Goal: Task Accomplishment & Management: Use online tool/utility

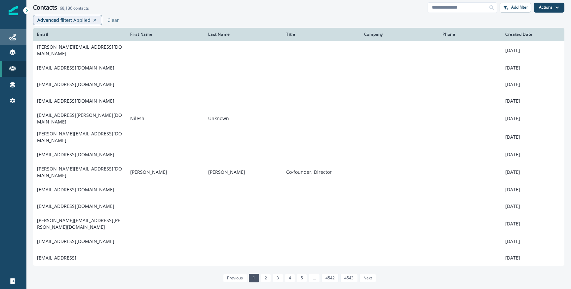
click at [17, 38] on div "Journeys" at bounding box center [13, 37] width 21 height 8
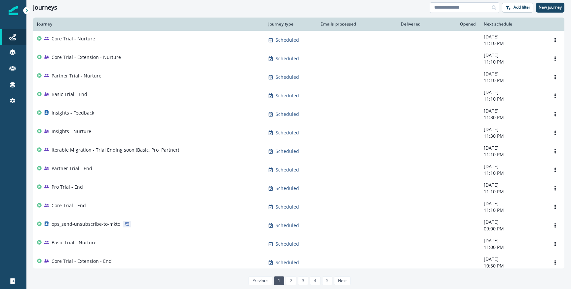
click at [481, 11] on input at bounding box center [464, 7] width 69 height 11
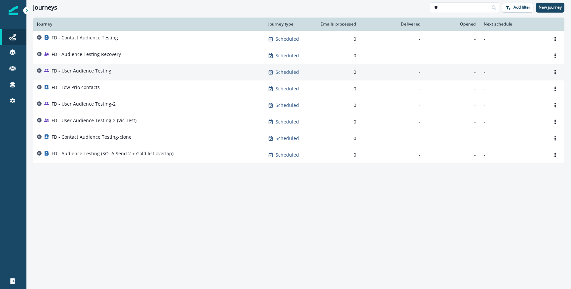
click at [100, 70] on p "FD - User Audience Testing" at bounding box center [82, 70] width 60 height 7
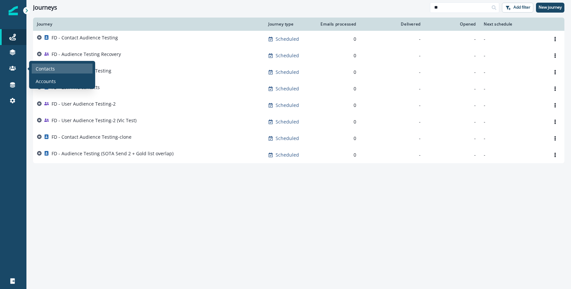
click at [34, 70] on div "Contacts" at bounding box center [62, 68] width 61 height 10
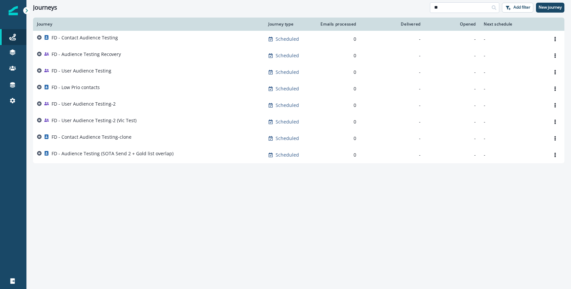
click at [461, 3] on input "**" at bounding box center [464, 7] width 69 height 11
click at [459, 5] on input "**" at bounding box center [464, 7] width 69 height 11
type input "*****"
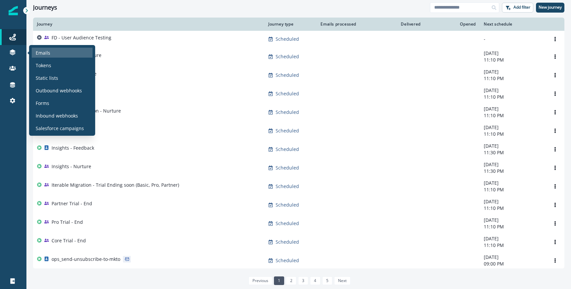
click at [40, 54] on p "Emails" at bounding box center [43, 52] width 15 height 7
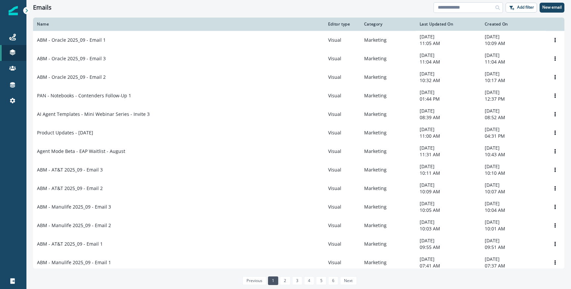
click at [443, 5] on input at bounding box center [468, 7] width 69 height 11
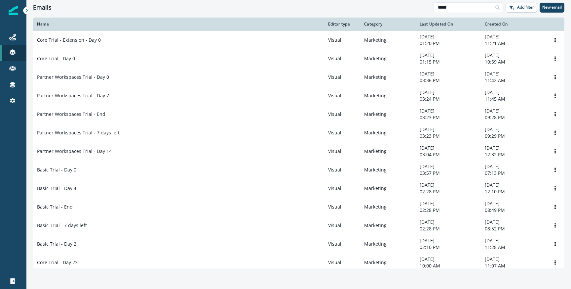
type input "*****"
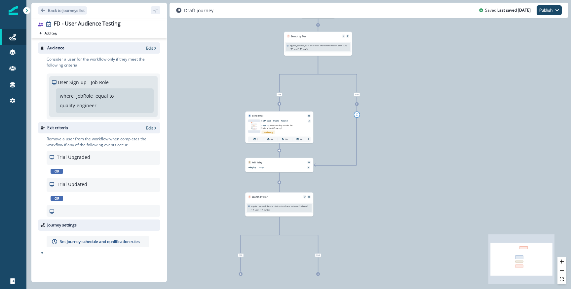
click at [150, 49] on p "Edit" at bounding box center [149, 48] width 7 height 6
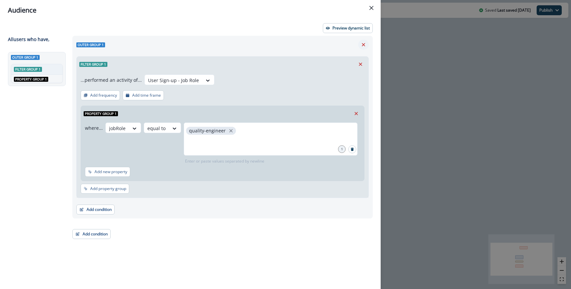
click at [365, 43] on icon "Remove" at bounding box center [364, 45] width 6 height 6
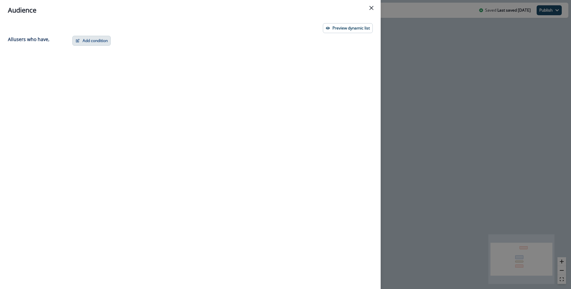
click at [104, 44] on button "Add condition" at bounding box center [91, 41] width 38 height 10
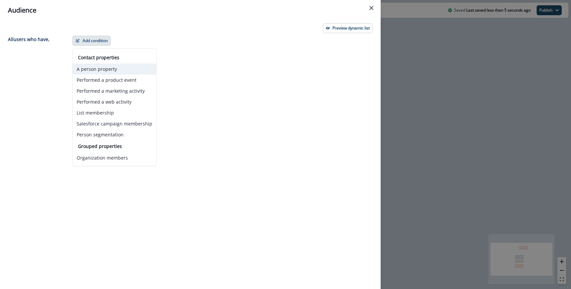
click at [110, 69] on button "A person property" at bounding box center [115, 68] width 84 height 11
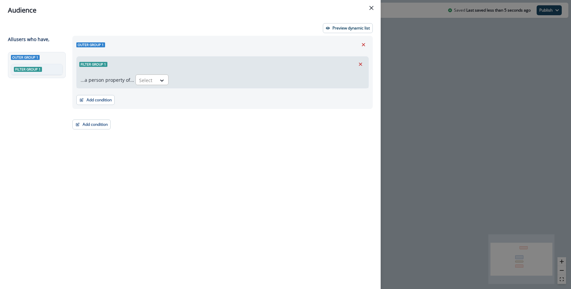
click at [153, 78] on div "Select" at bounding box center [146, 80] width 20 height 11
type input "*****"
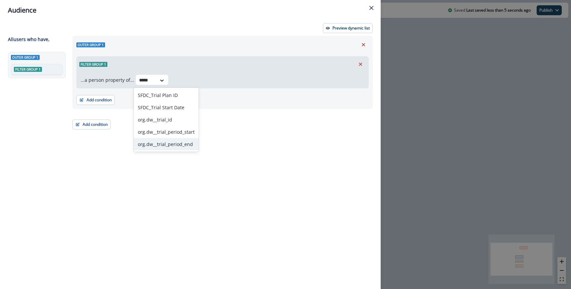
click at [159, 140] on div "org.dw__trial_period_end" at bounding box center [166, 144] width 65 height 12
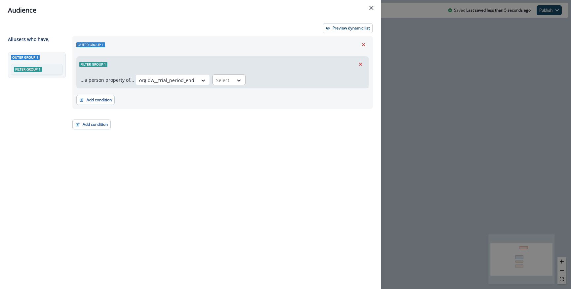
click at [216, 76] on div at bounding box center [223, 80] width 14 height 8
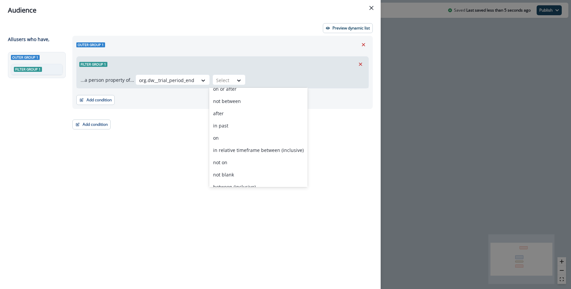
scroll to position [50, 0]
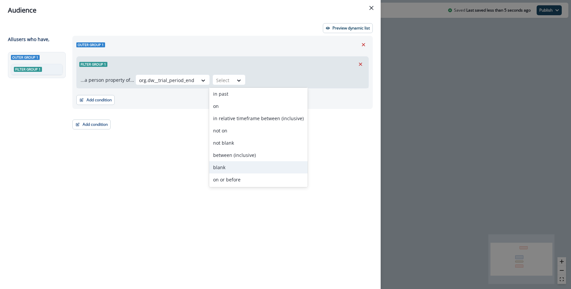
click at [237, 166] on div "blank" at bounding box center [258, 167] width 98 height 12
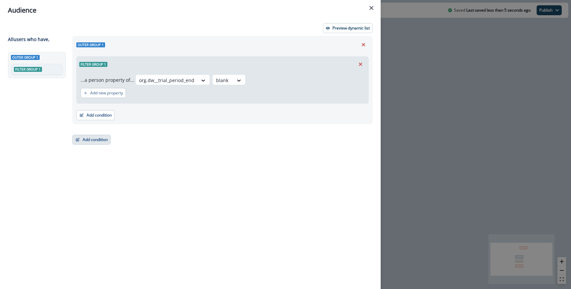
click at [94, 140] on button "Add condition" at bounding box center [91, 140] width 38 height 10
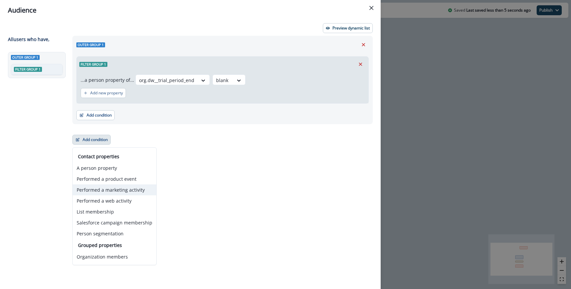
click at [103, 192] on button "Performed a marketing activity" at bounding box center [115, 189] width 84 height 11
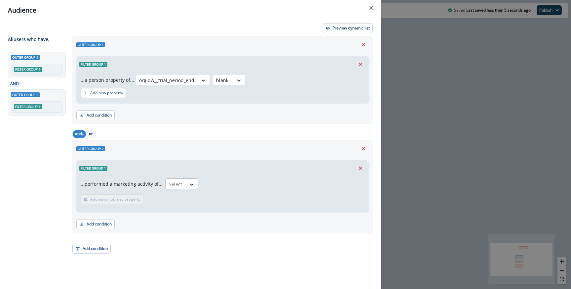
click at [172, 182] on div at bounding box center [176, 184] width 14 height 8
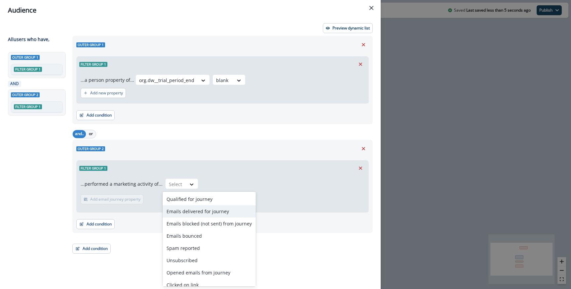
click at [181, 212] on div "Emails delivered for journey" at bounding box center [209, 211] width 93 height 12
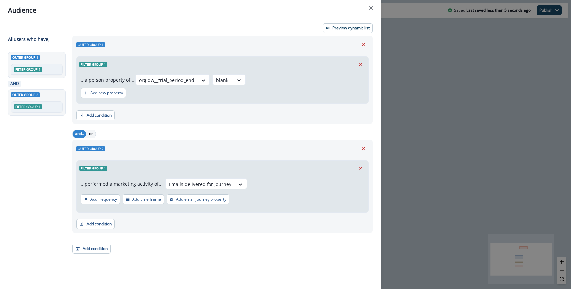
click at [199, 198] on p "Add email journey property" at bounding box center [201, 199] width 50 height 5
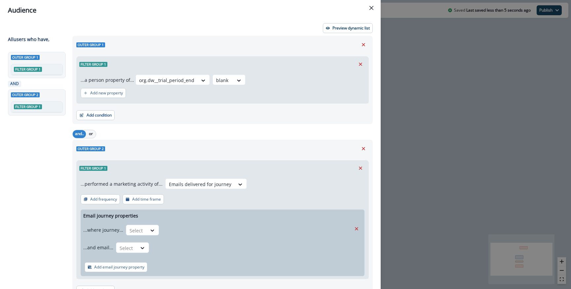
click at [137, 241] on div "...and email... Select" at bounding box center [217, 247] width 268 height 16
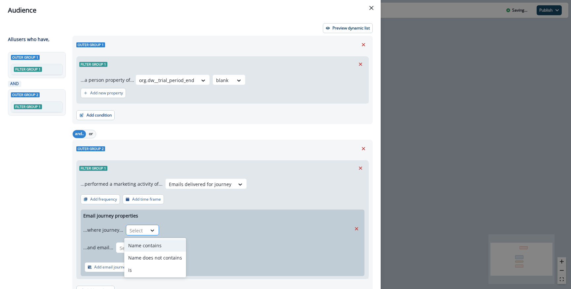
click at [138, 233] on div at bounding box center [137, 230] width 14 height 8
click at [150, 246] on div "Name contains" at bounding box center [155, 245] width 62 height 12
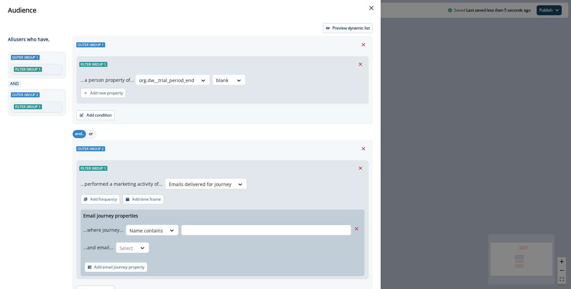
click at [195, 234] on input "text" at bounding box center [266, 229] width 170 height 11
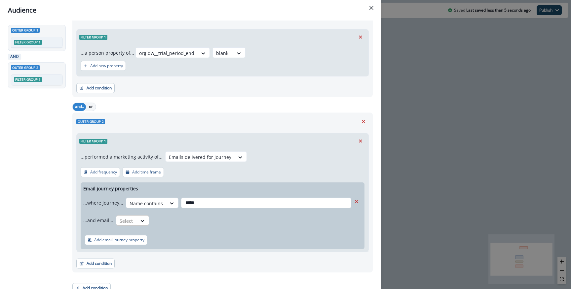
scroll to position [32, 0]
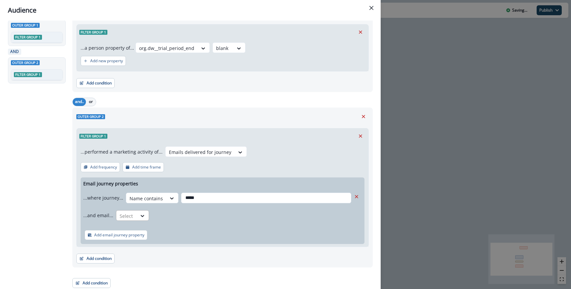
type input "*****"
click at [131, 212] on div at bounding box center [127, 216] width 14 height 8
click at [130, 248] on div "Name does not contains" at bounding box center [145, 243] width 62 height 12
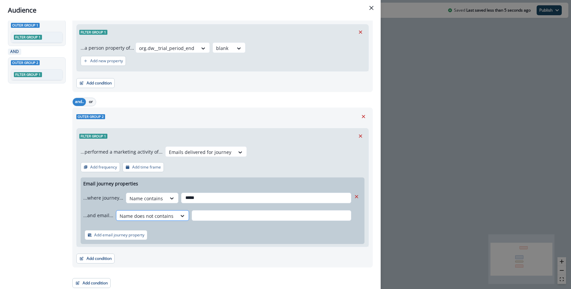
click at [149, 217] on div at bounding box center [147, 216] width 54 height 8
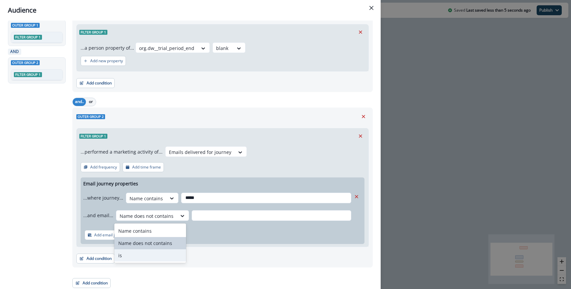
click at [144, 252] on div "is" at bounding box center [150, 255] width 72 height 12
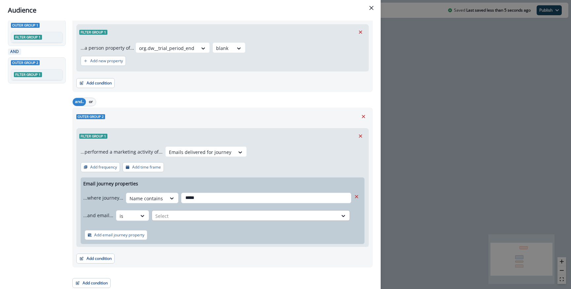
click at [201, 213] on div at bounding box center [244, 216] width 179 height 8
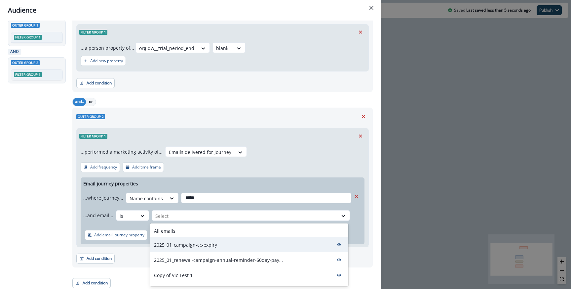
click at [188, 237] on div "2025_01_campaign-cc-expiry" at bounding box center [249, 244] width 198 height 15
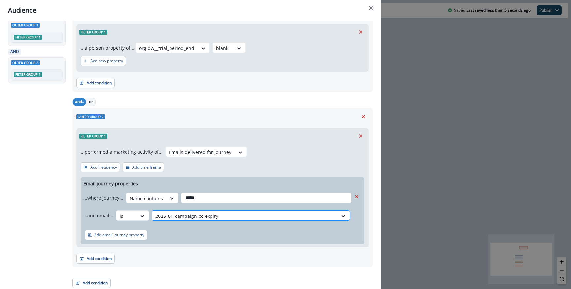
click at [186, 220] on div "2025_01_campaign-cc-expiry" at bounding box center [245, 215] width 186 height 11
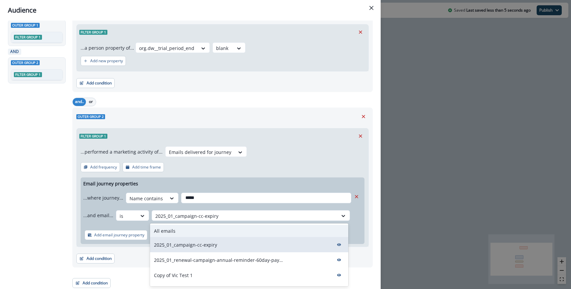
click at [184, 228] on div "All emails" at bounding box center [249, 230] width 198 height 12
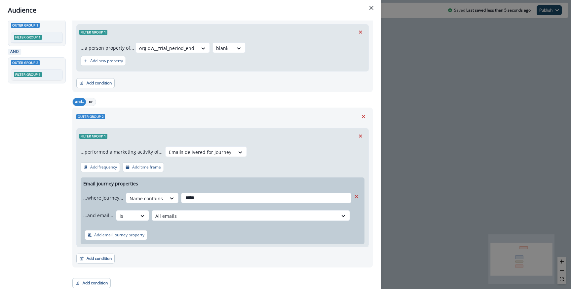
scroll to position [0, 0]
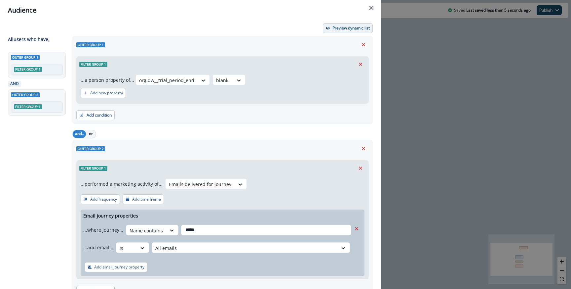
click at [334, 28] on p "Preview dynamic list" at bounding box center [351, 28] width 37 height 5
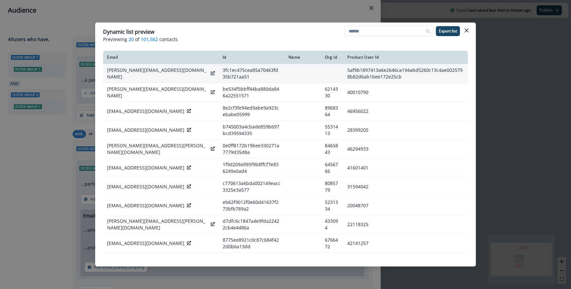
click at [119, 70] on p "allan_cheam@hyperstacksinc.com" at bounding box center [157, 73] width 101 height 13
copy div "allan_cheam@hyperstacksinc.com"
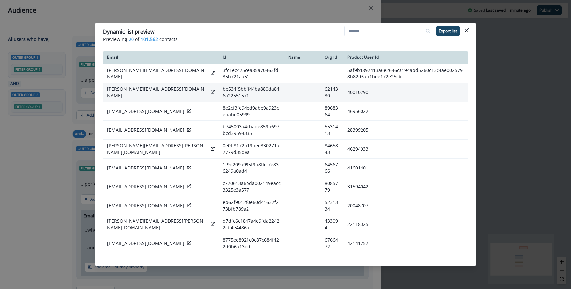
click at [176, 91] on div "darius.autonom.con@gmail.com" at bounding box center [161, 92] width 108 height 13
click at [211, 91] on icon at bounding box center [213, 92] width 4 height 4
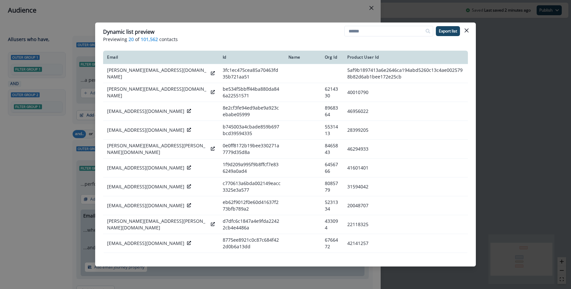
click at [159, 15] on div "Dynamic list preview Previewing 20 of 101,562 contacts Export list Email Id Nam…" at bounding box center [285, 144] width 571 height 289
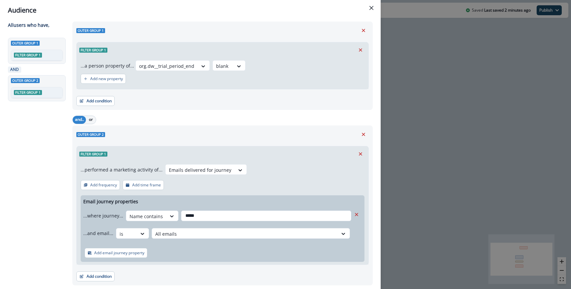
scroll to position [34, 0]
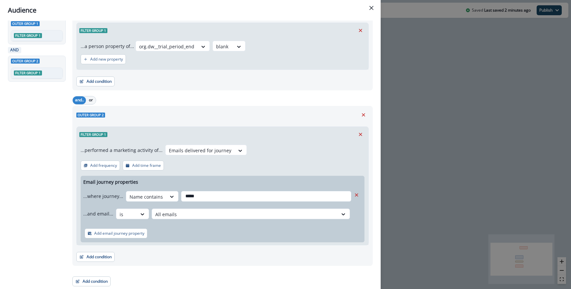
click at [191, 206] on div "...and email... is All emails" at bounding box center [217, 213] width 268 height 16
click at [188, 212] on div at bounding box center [244, 214] width 179 height 8
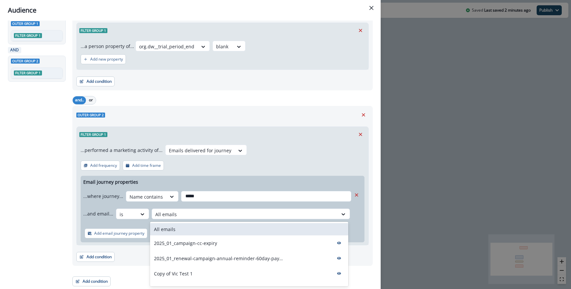
click at [132, 220] on div "...and email... is All emails selected, 1 of 233. 233 results available. Use Up…" at bounding box center [217, 213] width 268 height 16
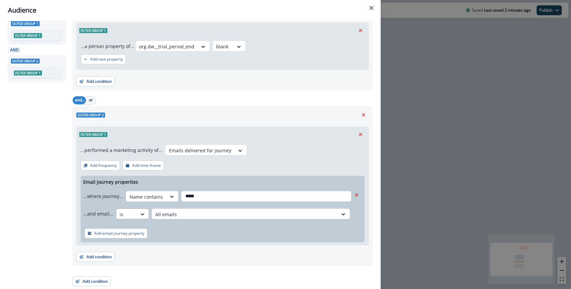
click at [132, 214] on div "is" at bounding box center [126, 214] width 20 height 11
click at [137, 229] on div "Name contains" at bounding box center [145, 229] width 62 height 12
click at [177, 214] on input "text" at bounding box center [261, 213] width 180 height 11
type input "*****"
click at [239, 182] on div "Email journey properties ...where journey... Name contains ***** ...and email..…" at bounding box center [223, 209] width 284 height 66
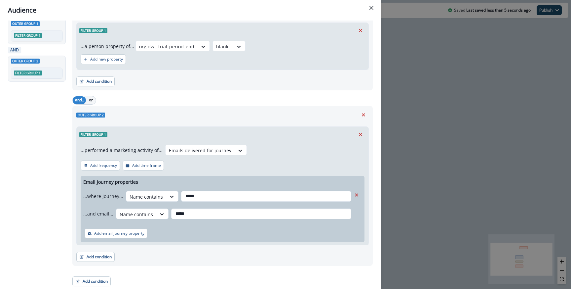
scroll to position [0, 0]
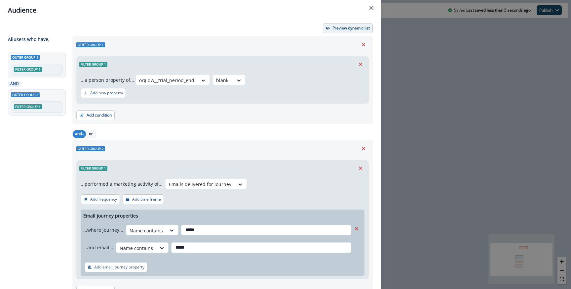
click at [335, 27] on p "Preview dynamic list" at bounding box center [351, 28] width 37 height 5
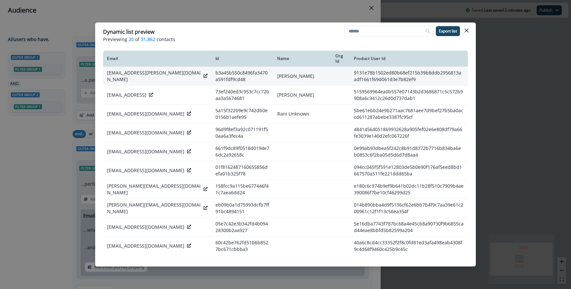
click at [204, 74] on icon at bounding box center [206, 76] width 4 height 4
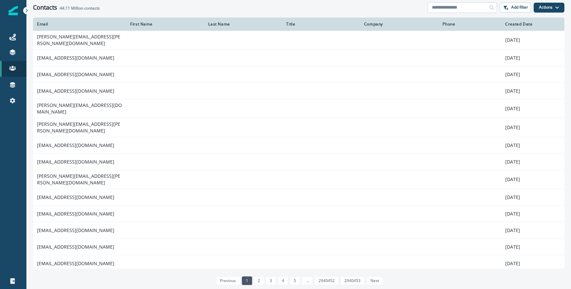
click at [458, 8] on input at bounding box center [462, 7] width 69 height 11
paste input "**********"
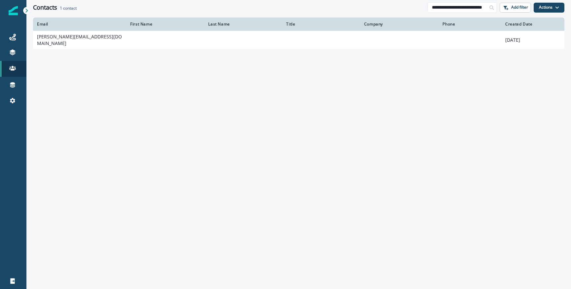
type input "**********"
click at [88, 37] on td "[PERSON_NAME][EMAIL_ADDRESS][DOMAIN_NAME]" at bounding box center [79, 40] width 93 height 19
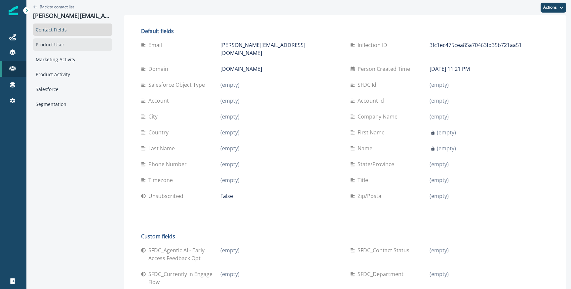
click at [52, 45] on div "Product User" at bounding box center [72, 44] width 79 height 12
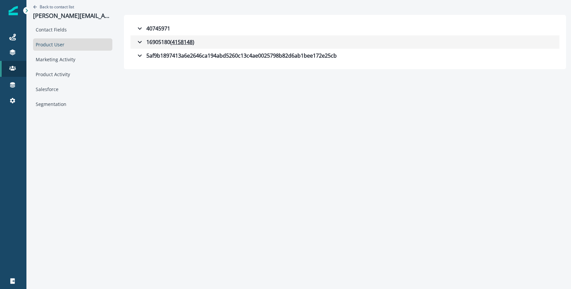
click at [144, 40] on div "16905180 ( 4158148 )" at bounding box center [165, 42] width 59 height 8
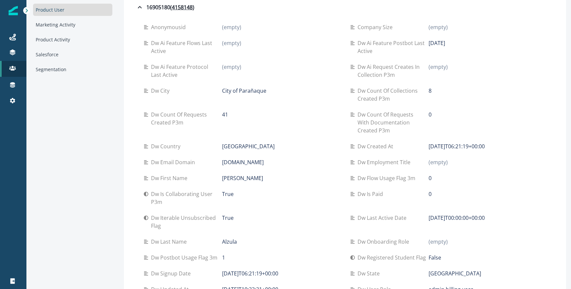
scroll to position [190, 0]
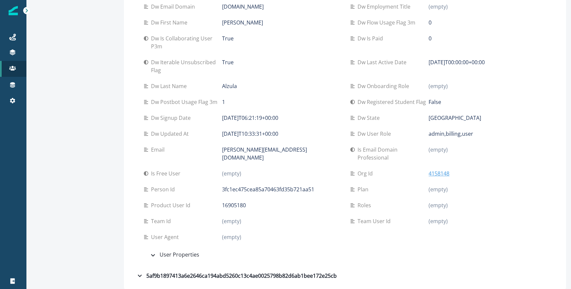
click at [435, 172] on p "4158148" at bounding box center [439, 173] width 21 height 8
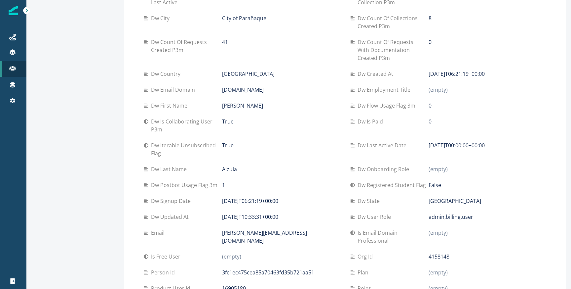
scroll to position [0, 0]
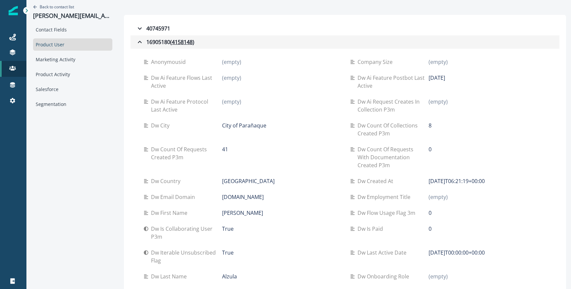
click at [143, 42] on icon "button" at bounding box center [140, 42] width 8 height 8
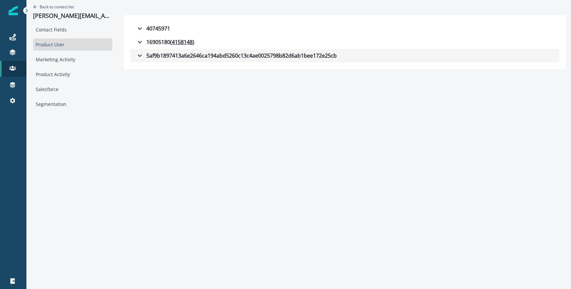
click at [142, 52] on icon "button" at bounding box center [140, 56] width 8 height 8
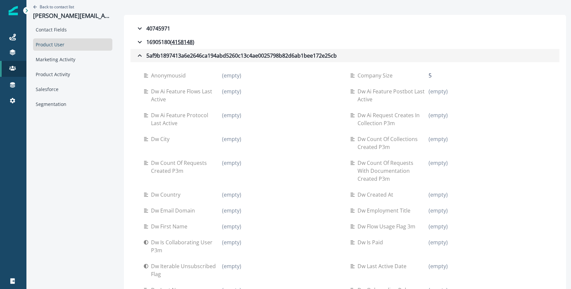
click at [155, 54] on div "5af9b1897413a6e2646ca194abd5260c13c4ae0025798b82d6ab1bee172e25cb" at bounding box center [236, 56] width 201 height 8
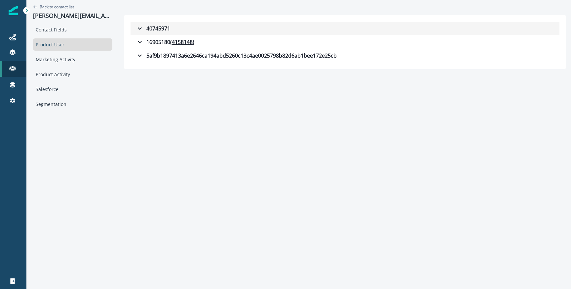
click at [148, 28] on div "40745971" at bounding box center [153, 28] width 34 height 8
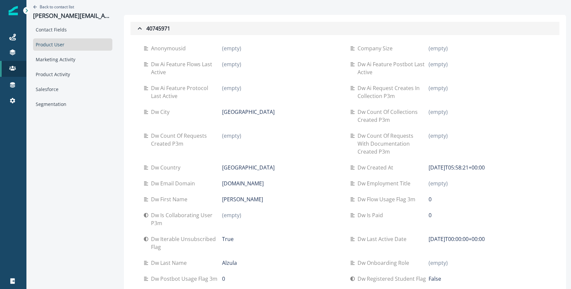
click at [152, 30] on div "40745971" at bounding box center [153, 28] width 34 height 8
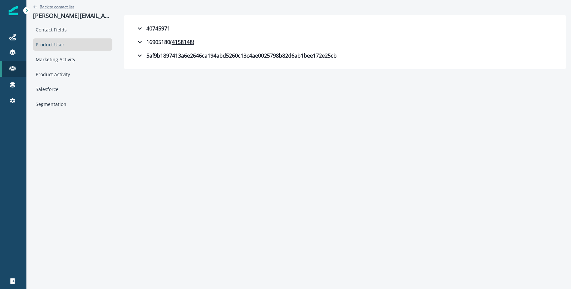
click at [64, 8] on p "Back to contact list" at bounding box center [57, 7] width 34 height 6
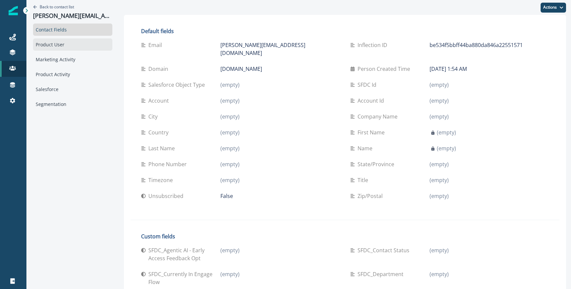
click at [71, 46] on div "Product User" at bounding box center [72, 44] width 79 height 12
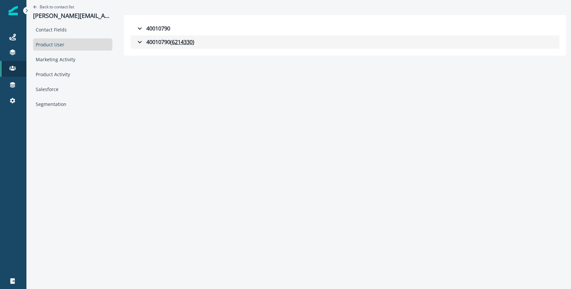
click at [150, 40] on div "40010790 ( 6214330 )" at bounding box center [165, 42] width 59 height 8
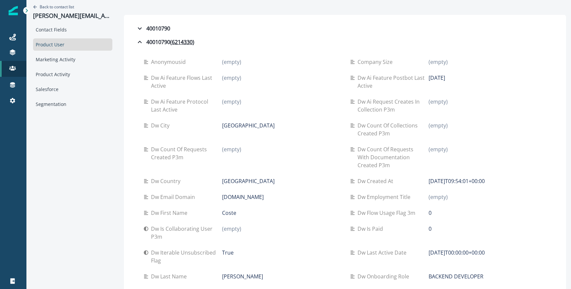
scroll to position [162, 0]
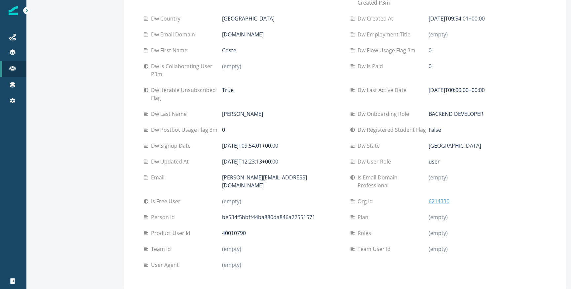
click at [449, 203] on p "6214330" at bounding box center [439, 201] width 21 height 8
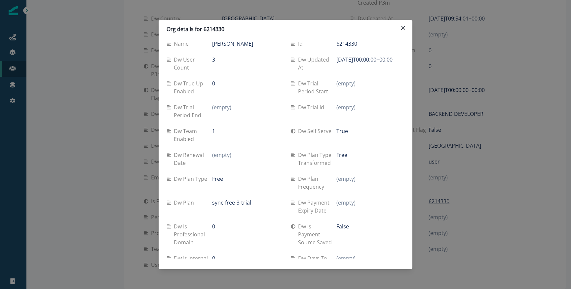
scroll to position [0, 0]
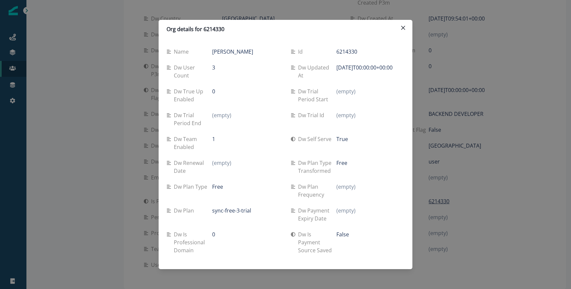
click at [232, 210] on p "sync-free-3-trial" at bounding box center [231, 210] width 39 height 8
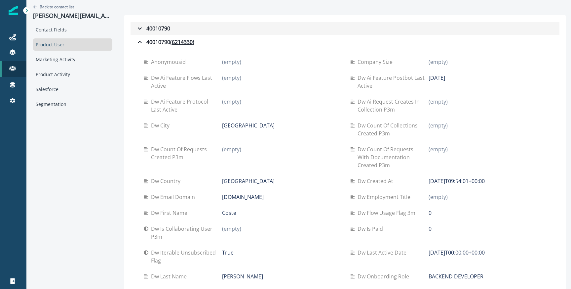
click at [163, 29] on div "40010790" at bounding box center [153, 28] width 34 height 8
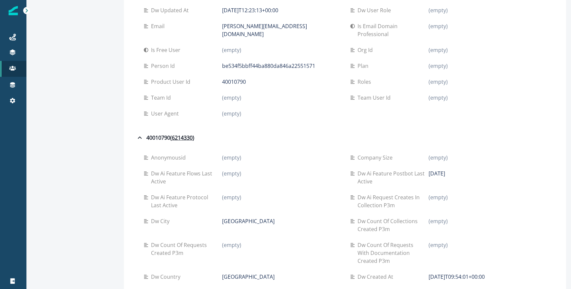
scroll to position [539, 0]
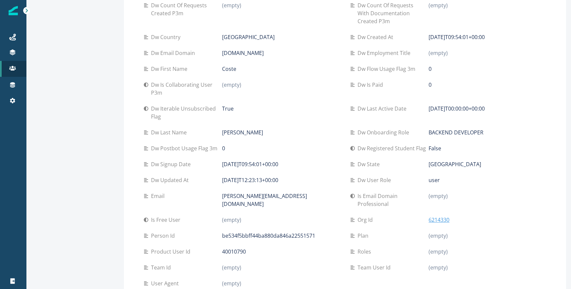
click at [436, 218] on p "6214330" at bounding box center [439, 220] width 21 height 8
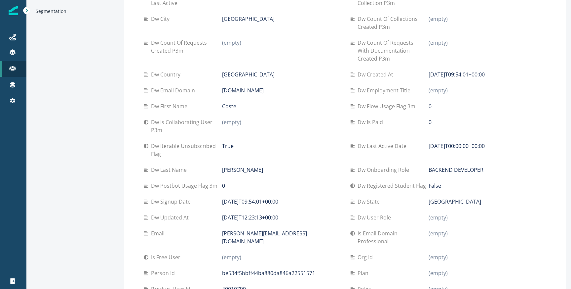
scroll to position [0, 0]
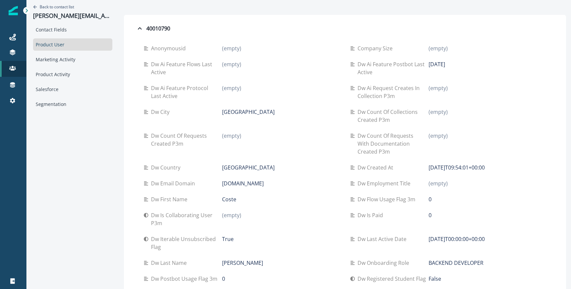
click at [55, 3] on div "Back to contact list darius.autonom.con@gmail.com" at bounding box center [72, 11] width 79 height 23
click at [54, 7] on p "Back to contact list" at bounding box center [57, 7] width 34 height 6
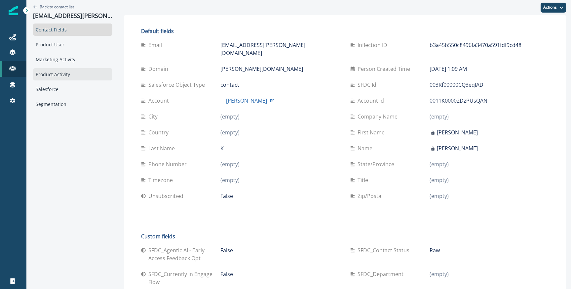
click at [63, 70] on div "Product Activity" at bounding box center [72, 74] width 79 height 12
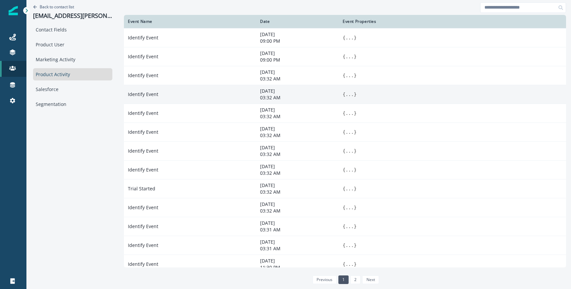
scroll to position [44, 0]
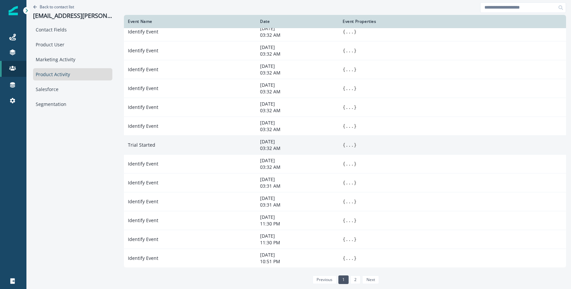
click at [261, 151] on p "03:32 AM" at bounding box center [297, 148] width 75 height 7
click at [352, 145] on code "{ ... }" at bounding box center [452, 144] width 219 height 7
click at [346, 144] on button "..." at bounding box center [349, 144] width 8 height 7
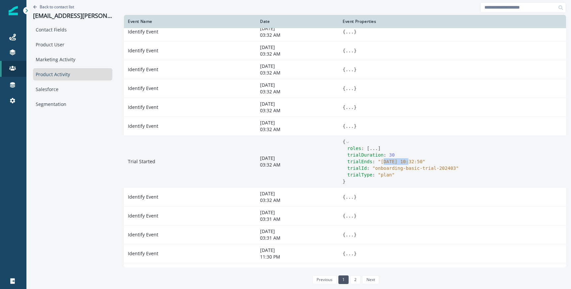
drag, startPoint x: 377, startPoint y: 159, endPoint x: 403, endPoint y: 160, distance: 25.1
click at [403, 160] on span "" [DATE] 10:32:50 "" at bounding box center [401, 161] width 47 height 5
copy span "[PHONE_NUMBER]"
click at [396, 164] on div "trialEnds : " [DATE] 10:32:50 "" at bounding box center [454, 161] width 215 height 7
drag, startPoint x: 406, startPoint y: 161, endPoint x: 375, endPoint y: 160, distance: 30.7
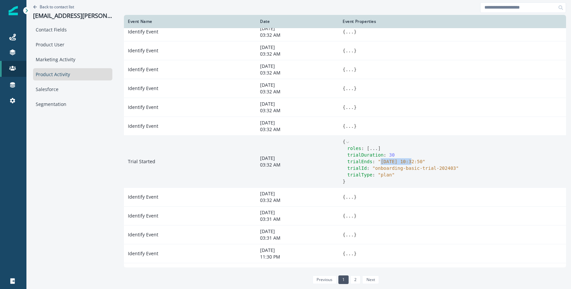
click at [378, 160] on span "" [DATE] 10:32:50 "" at bounding box center [401, 161] width 47 height 5
copy span "[DATE]"
click at [380, 161] on span "" [DATE] 10:32:50 "" at bounding box center [401, 161] width 47 height 5
click at [378, 162] on span "" [DATE] 10:32:50 "" at bounding box center [401, 161] width 47 height 5
drag, startPoint x: 376, startPoint y: 162, endPoint x: 403, endPoint y: 161, distance: 26.1
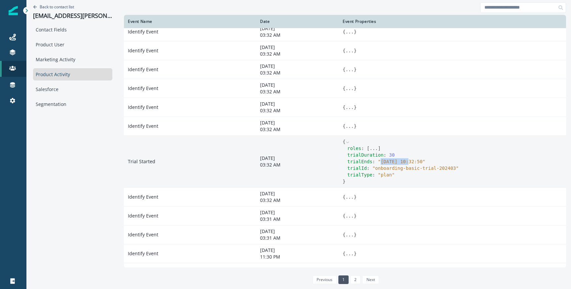
click at [403, 161] on span "" [DATE] 10:32:50 "" at bounding box center [401, 161] width 47 height 5
copy span "[DATE]"
click at [352, 161] on span "trialEnds" at bounding box center [359, 161] width 25 height 5
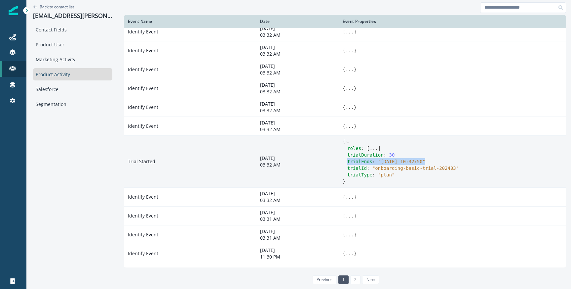
copy div "trialEnds : " [DATE] 10:32:50 ""
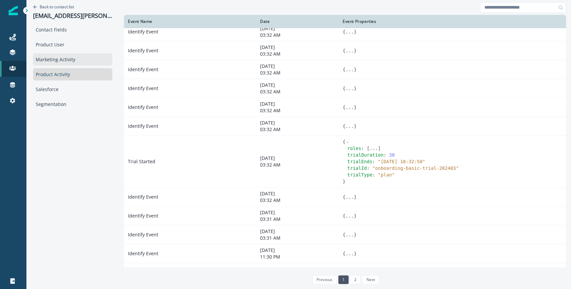
click at [38, 61] on div "Marketing Activity" at bounding box center [72, 59] width 79 height 12
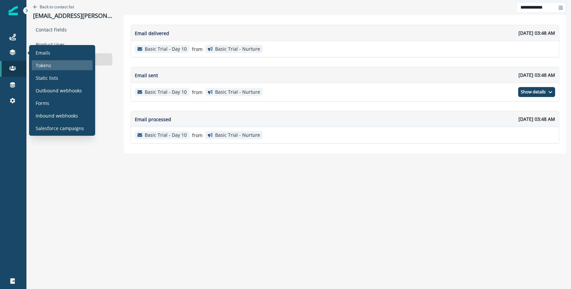
click at [43, 65] on p "Tokens" at bounding box center [44, 65] width 16 height 7
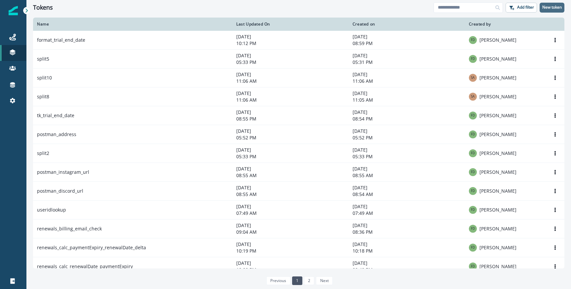
click at [543, 6] on p "New token" at bounding box center [552, 7] width 20 height 5
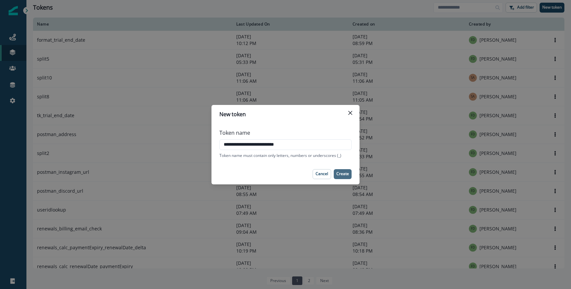
click at [335, 171] on button "Create" at bounding box center [343, 174] width 18 height 10
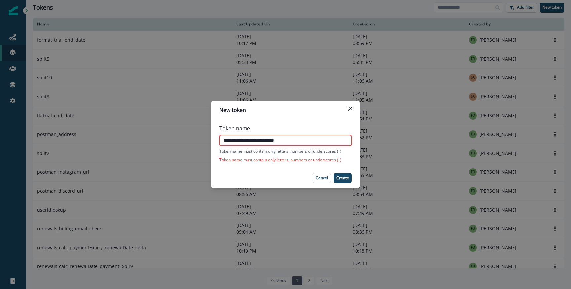
click at [262, 140] on input "**********" at bounding box center [285, 140] width 132 height 11
click at [343, 177] on p "Create" at bounding box center [342, 178] width 13 height 5
click at [234, 141] on input "**********" at bounding box center [285, 140] width 132 height 11
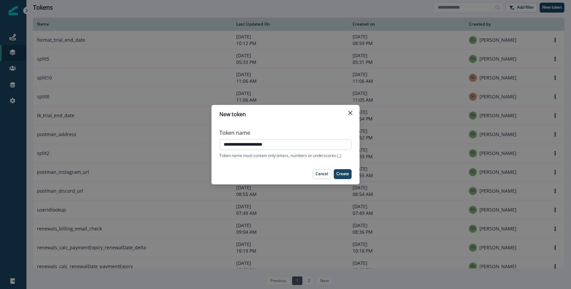
click at [236, 144] on input "**********" at bounding box center [285, 144] width 132 height 11
click at [231, 144] on input "**********" at bounding box center [285, 144] width 132 height 11
click at [234, 144] on input "**********" at bounding box center [285, 144] width 132 height 11
type input "**********"
click at [337, 175] on p "Create" at bounding box center [342, 173] width 13 height 5
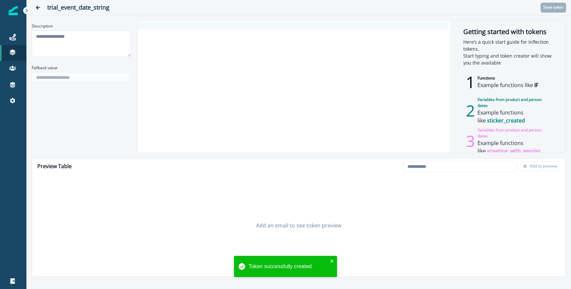
click at [190, 50] on div at bounding box center [293, 87] width 311 height 132
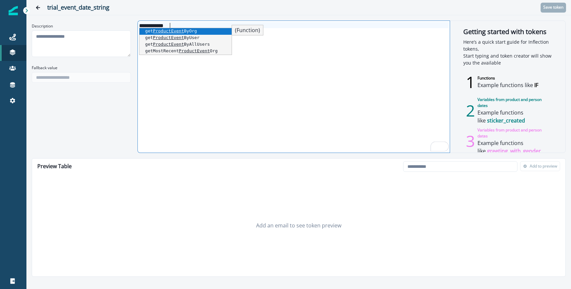
scroll to position [13, 0]
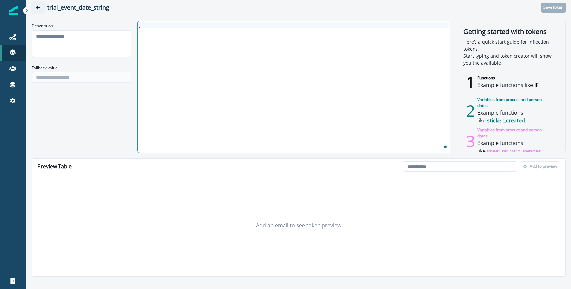
click at [40, 5] on icon "Go back" at bounding box center [38, 7] width 5 height 5
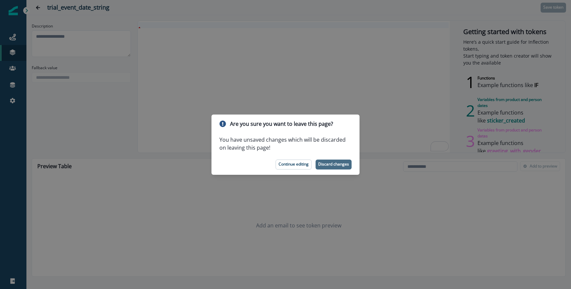
click at [331, 162] on p "Discard changes" at bounding box center [333, 164] width 31 height 5
